Goal: Find specific fact: Find specific fact

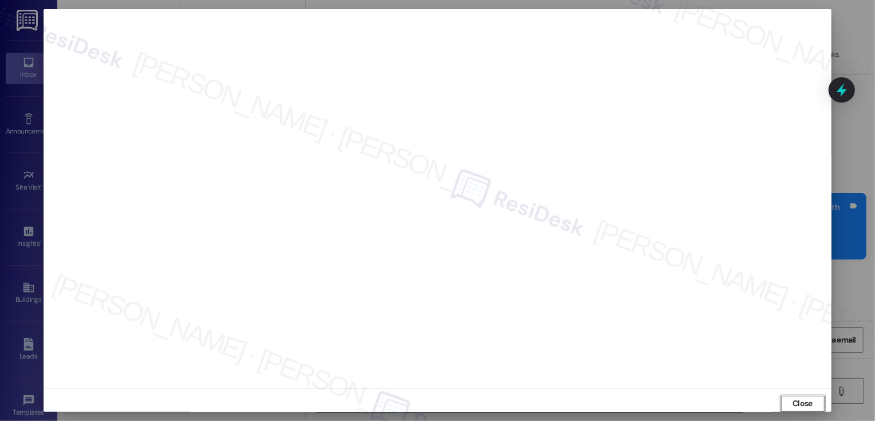
click at [801, 398] on span "Close" at bounding box center [803, 404] width 20 height 12
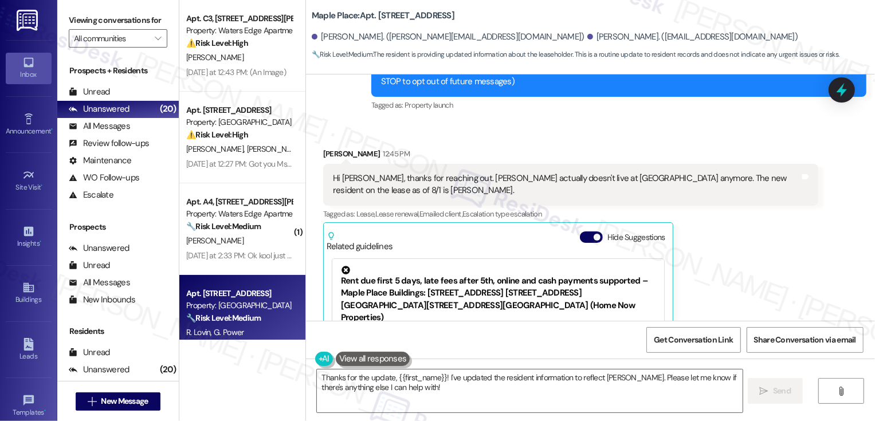
scroll to position [1, 0]
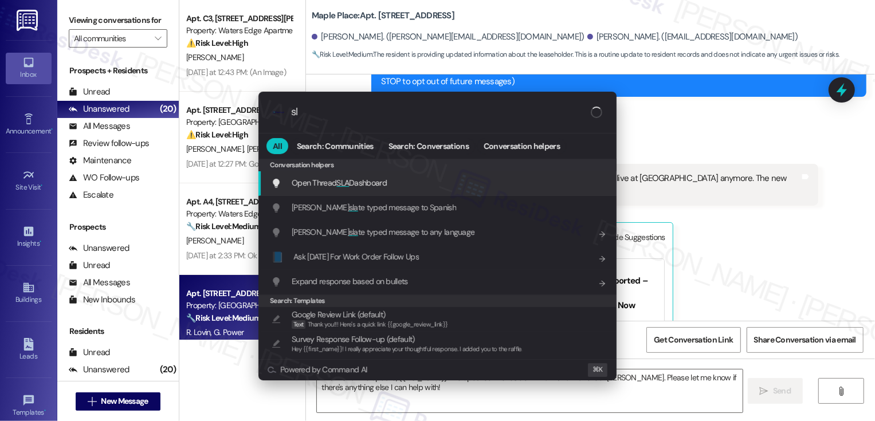
type input "sla"
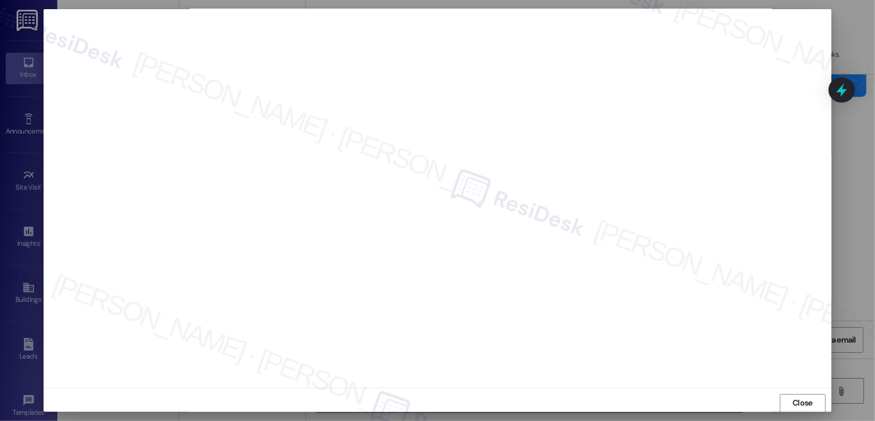
scroll to position [0, 0]
click at [803, 402] on span "Close" at bounding box center [803, 404] width 20 height 12
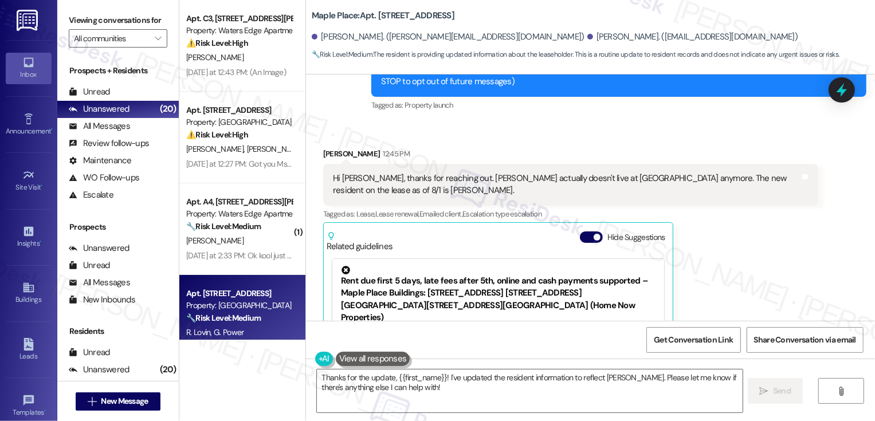
click at [572, 122] on div "Received via SMS [PERSON_NAME] 12:45 PM Hi [PERSON_NAME], thanks for reaching o…" at bounding box center [590, 278] width 569 height 312
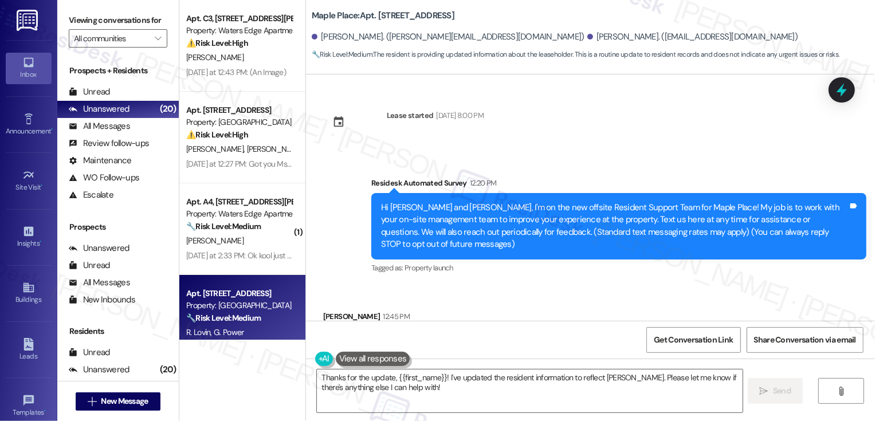
drag, startPoint x: 305, startPoint y: 14, endPoint x: 511, endPoint y: 15, distance: 205.8
click at [511, 15] on div "Maple Place: Apt. [STREET_ADDRESS]" at bounding box center [426, 16] width 229 height 14
copy b "Maple Place: Apt. [STREET_ADDRESS]"
click at [354, 31] on div "[PERSON_NAME]. ([PERSON_NAME][EMAIL_ADDRESS][DOMAIN_NAME])" at bounding box center [448, 37] width 273 height 12
drag, startPoint x: 314, startPoint y: 38, endPoint x: 449, endPoint y: 42, distance: 135.4
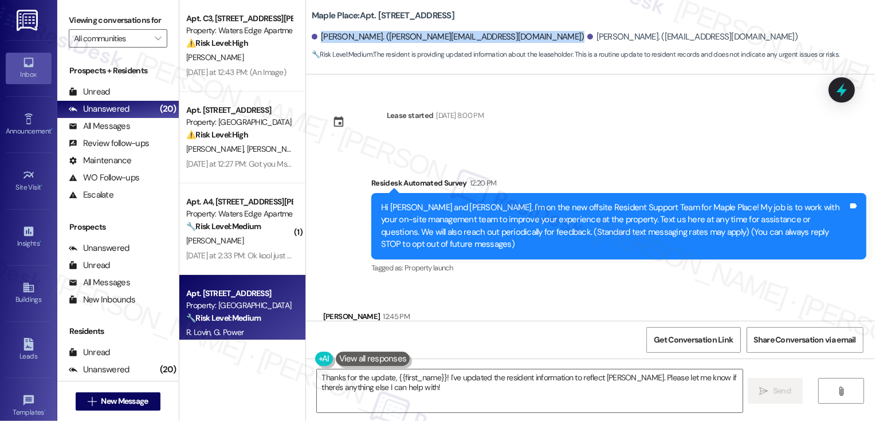
click at [449, 42] on div "[PERSON_NAME]. ([PERSON_NAME][EMAIL_ADDRESS][DOMAIN_NAME]) [PERSON_NAME]. ([EMA…" at bounding box center [594, 37] width 564 height 23
copy div "[PERSON_NAME]. ([PERSON_NAME][EMAIL_ADDRESS][DOMAIN_NAME])"
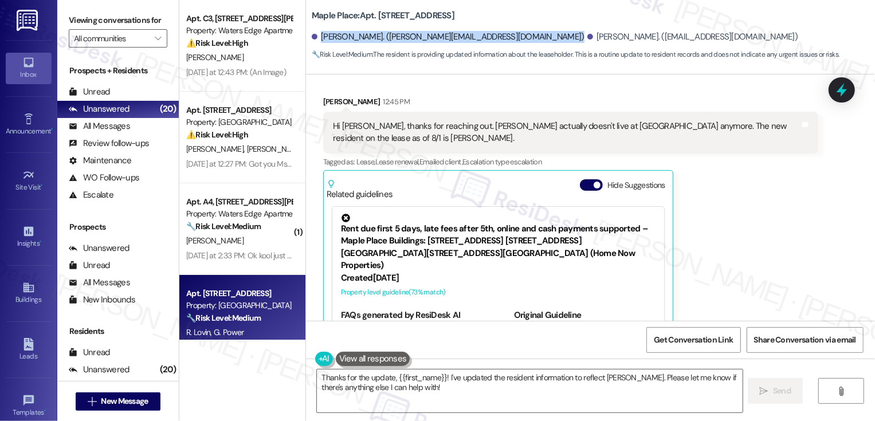
scroll to position [202, 0]
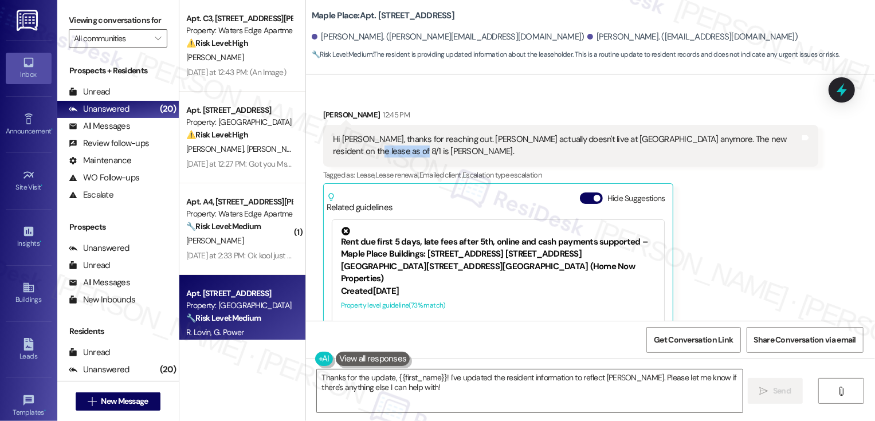
drag, startPoint x: 775, startPoint y: 127, endPoint x: 358, endPoint y: 140, distance: 416.4
click at [358, 140] on div "Hi [PERSON_NAME], thanks for reaching out. [PERSON_NAME] actually doesn't live …" at bounding box center [566, 146] width 467 height 25
copy div "[PERSON_NAME]."
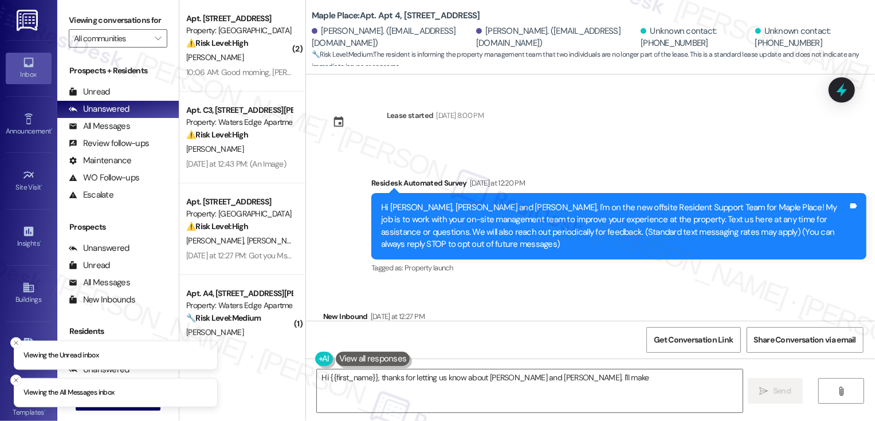
scroll to position [428, 0]
